Goal: Go to known website: Access a specific website the user already knows

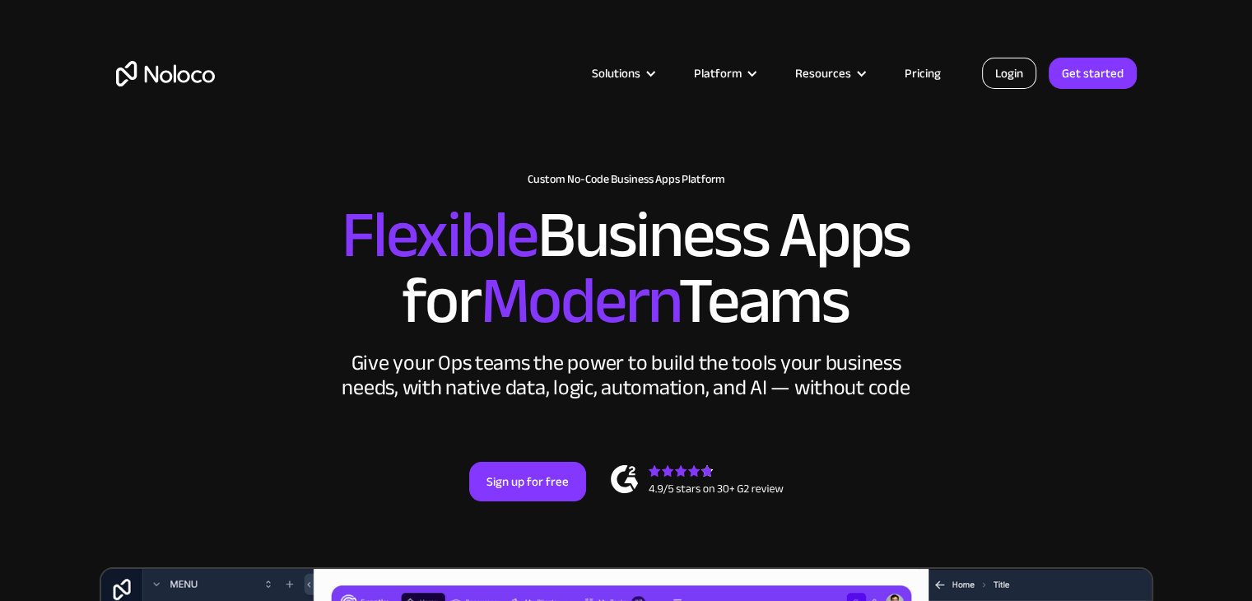
click at [1005, 80] on link "Login" at bounding box center [1009, 73] width 54 height 31
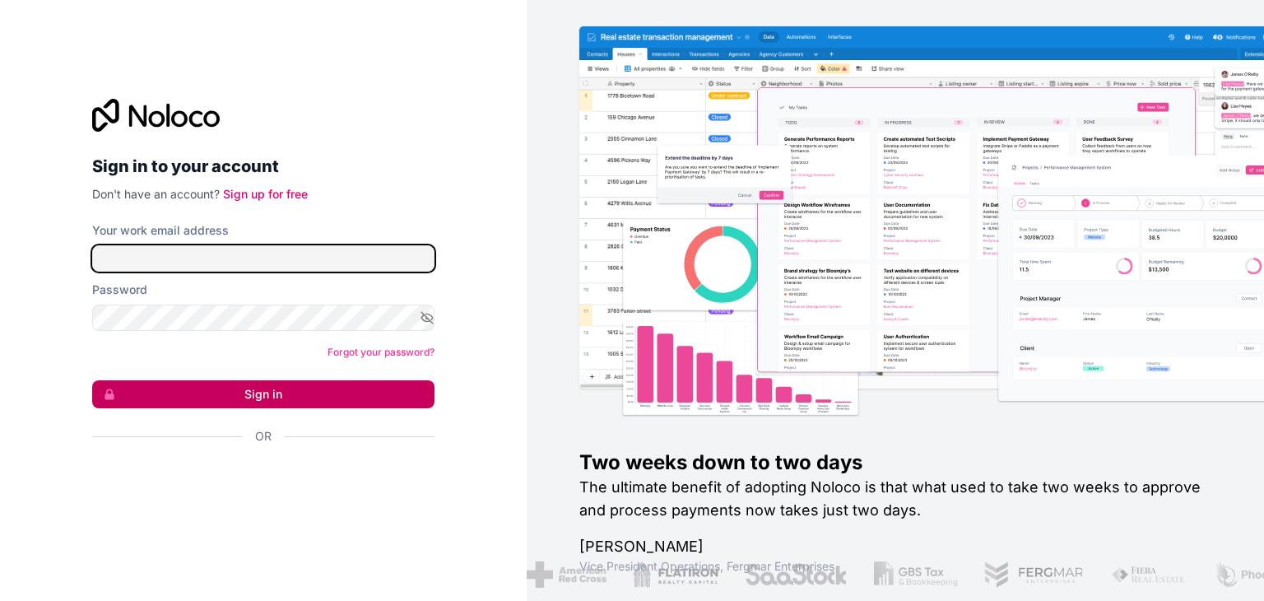
type input "mrosas@somaandsarx.com"
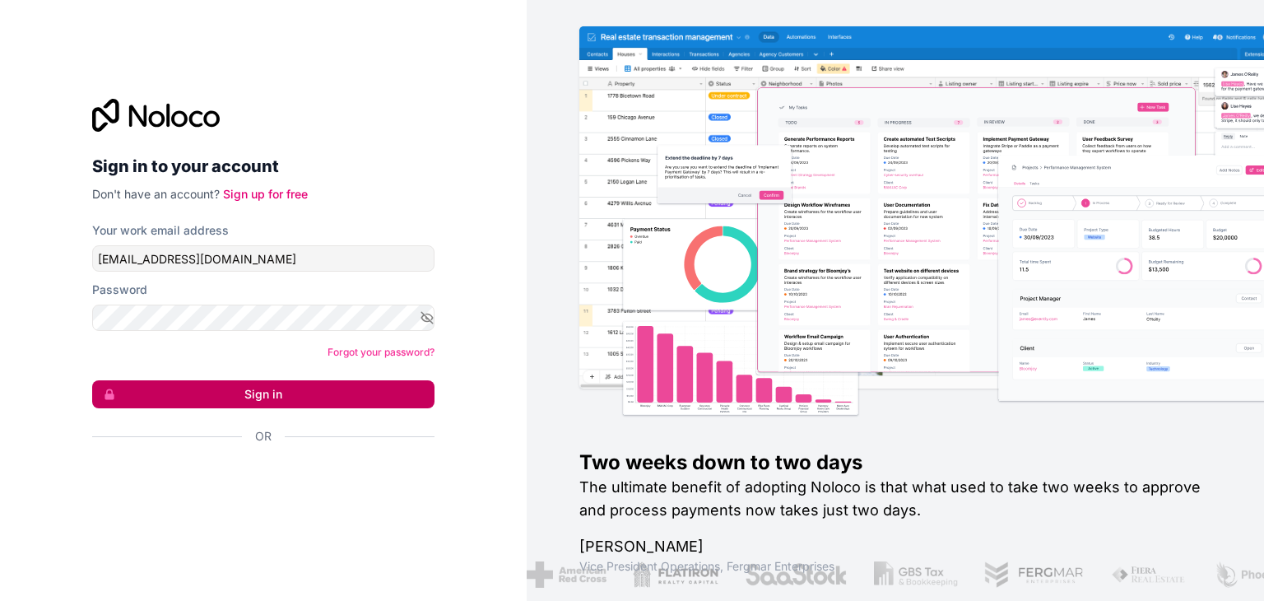
click at [262, 398] on button "Sign in" at bounding box center [263, 394] width 342 height 28
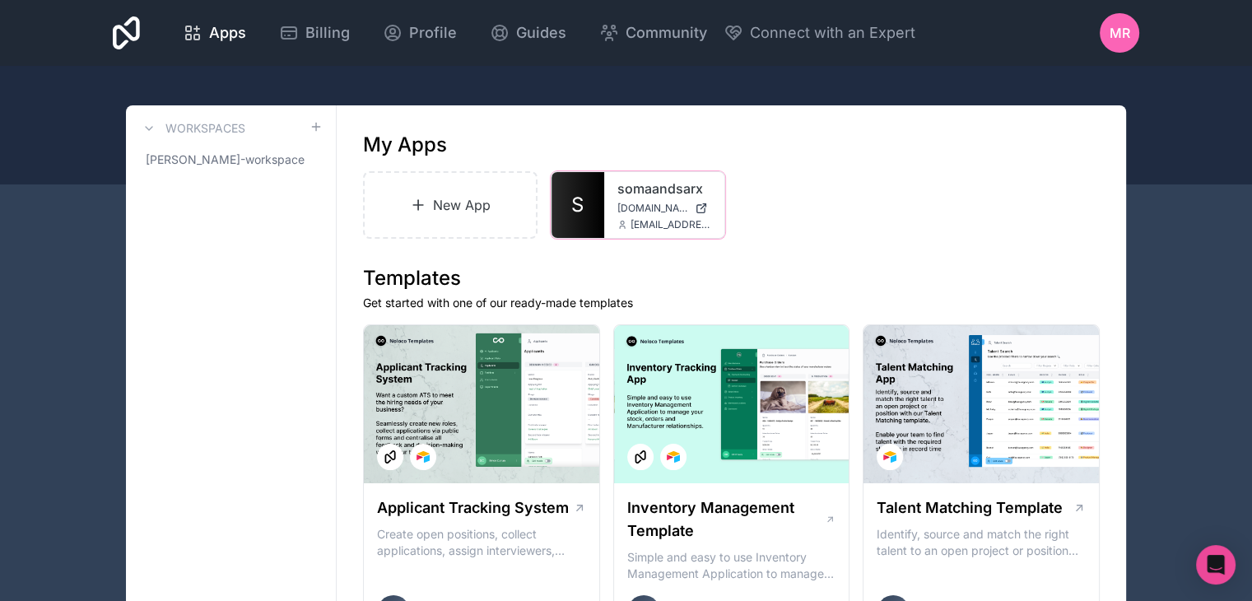
click at [642, 188] on link "somaandsarx" at bounding box center [664, 189] width 94 height 20
